Goal: Information Seeking & Learning: Learn about a topic

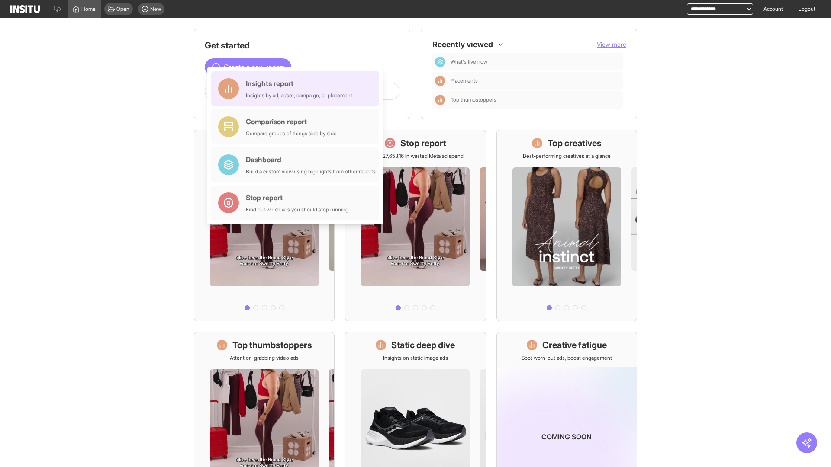
click at [297, 89] on div "Insights report Insights by ad, adset, campaign, or placement" at bounding box center [299, 88] width 106 height 21
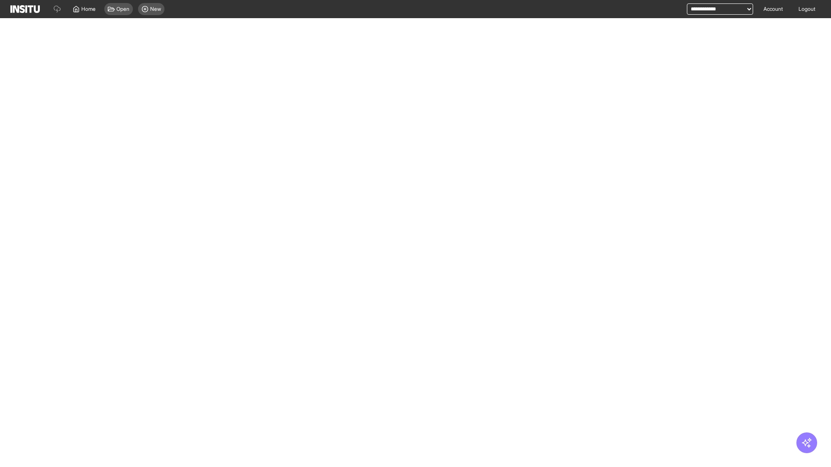
select select "**"
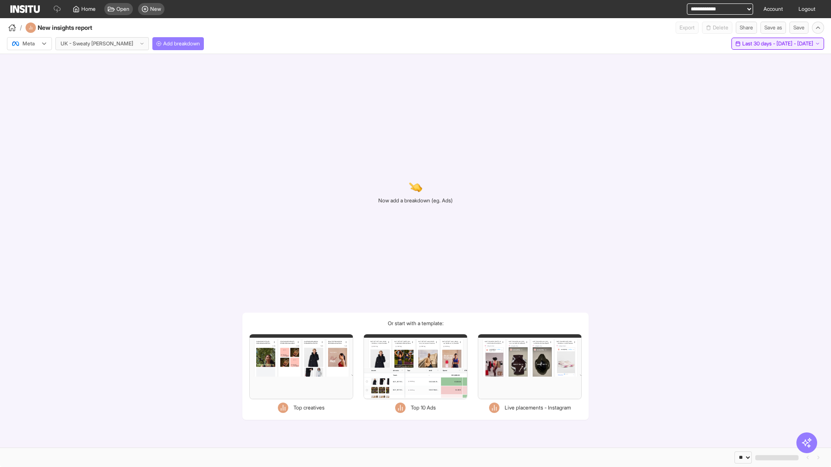
click at [759, 44] on span "Last 30 days - [DATE] - [DATE]" at bounding box center [777, 43] width 71 height 7
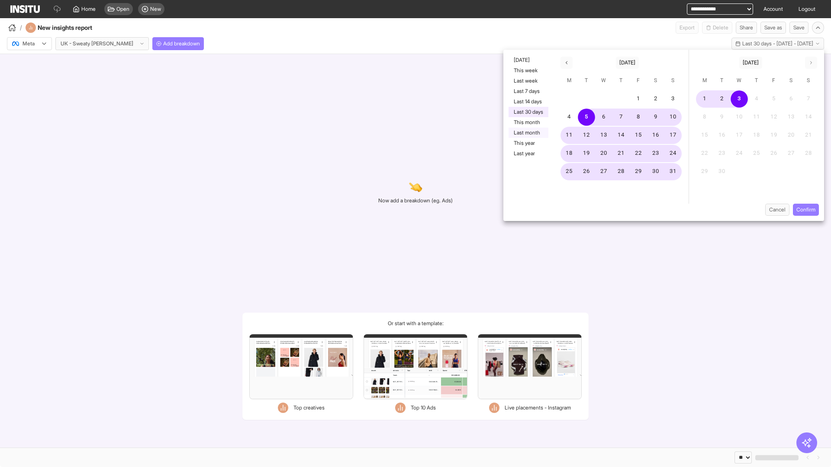
click at [527, 133] on button "Last month" at bounding box center [528, 133] width 40 height 10
